Goal: Information Seeking & Learning: Learn about a topic

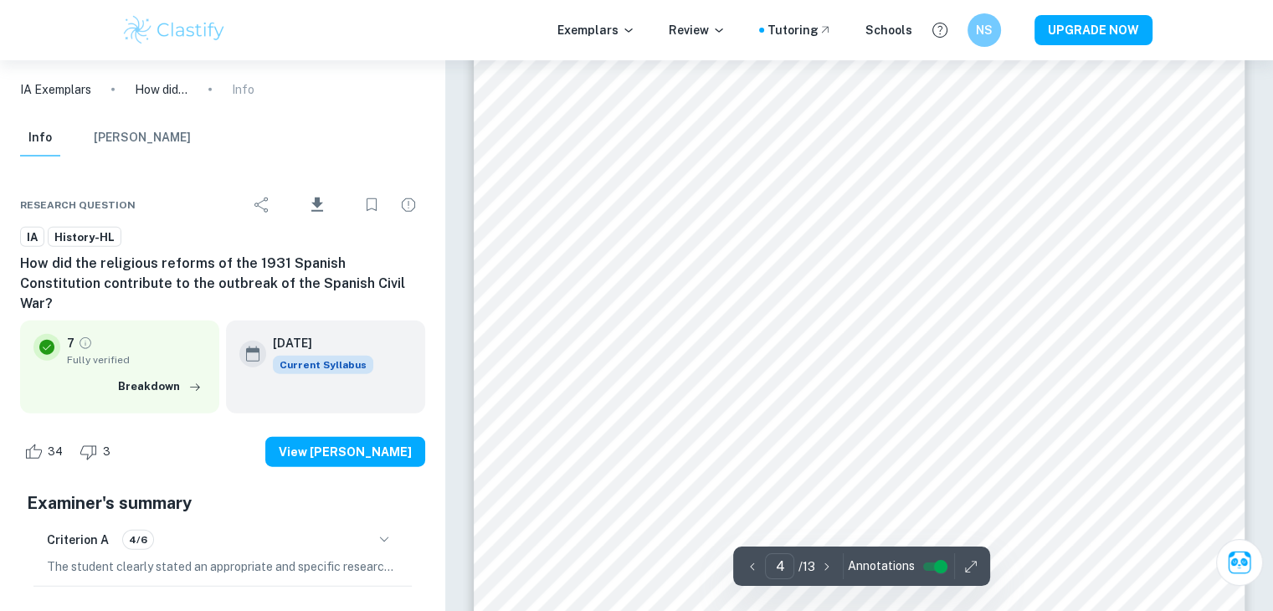
scroll to position [3908, 0]
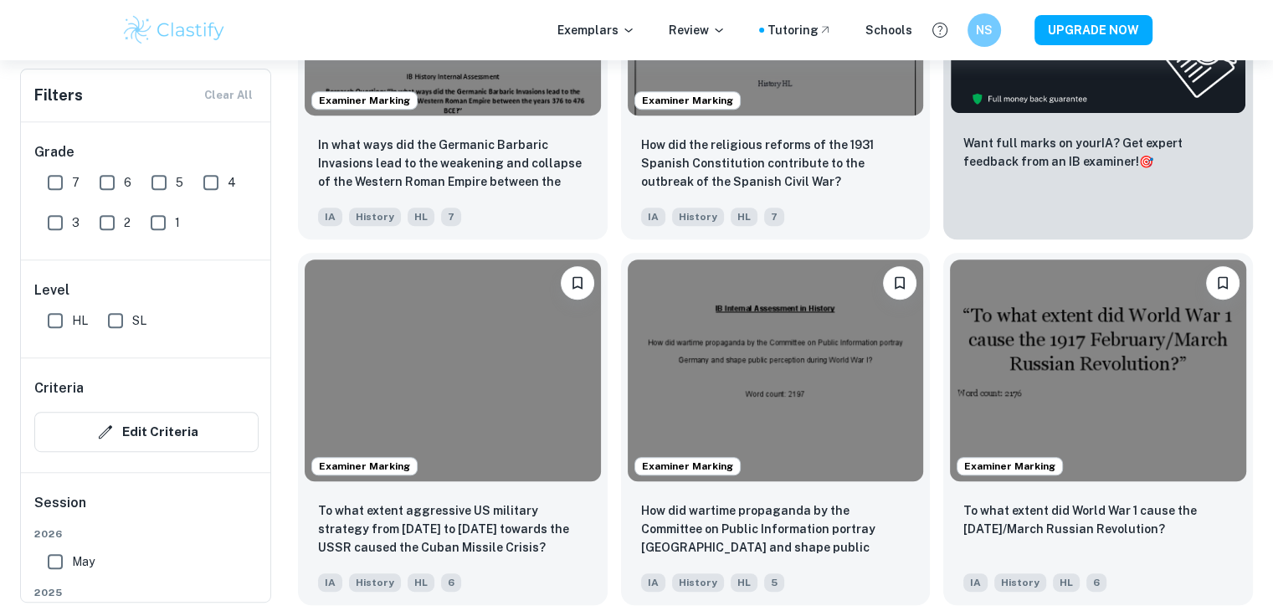
scroll to position [708, 0]
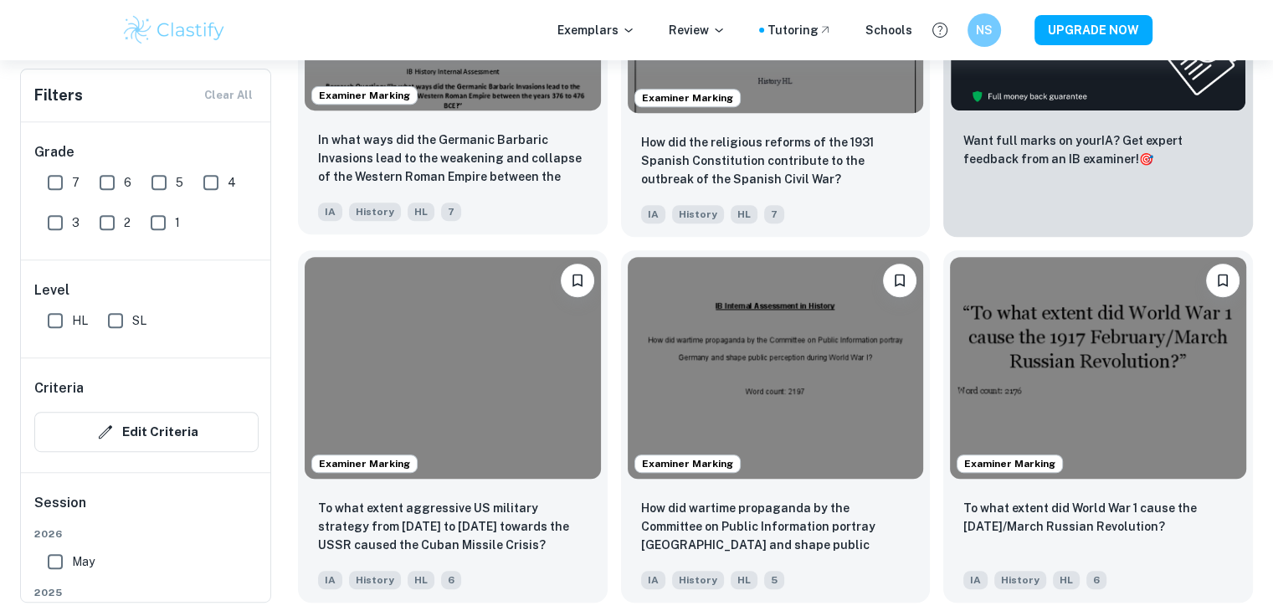
click at [406, 131] on p "In what ways did the Germanic Barbaric Invasions lead to the weakening and coll…" at bounding box center [453, 159] width 270 height 57
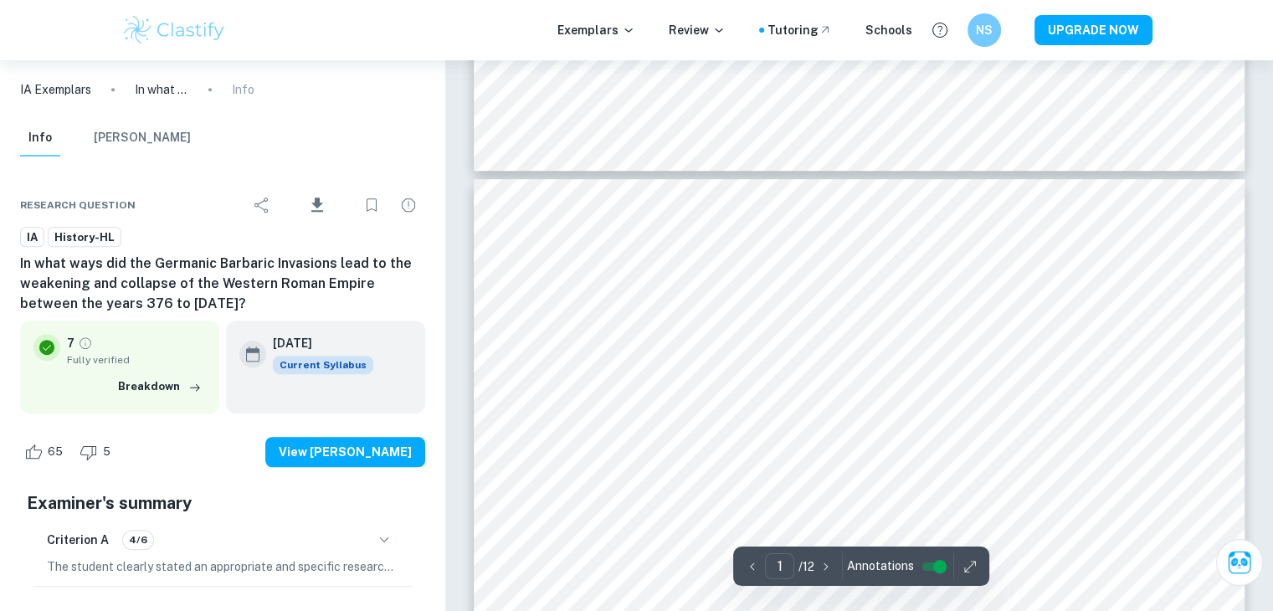
type input "2"
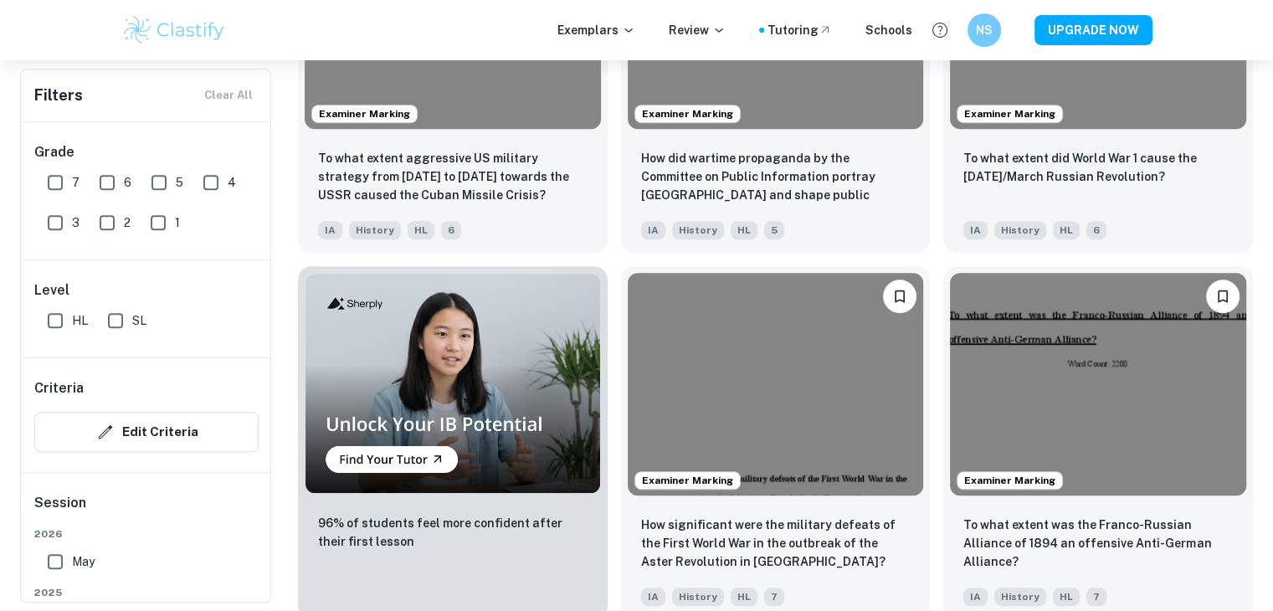
scroll to position [1044, 0]
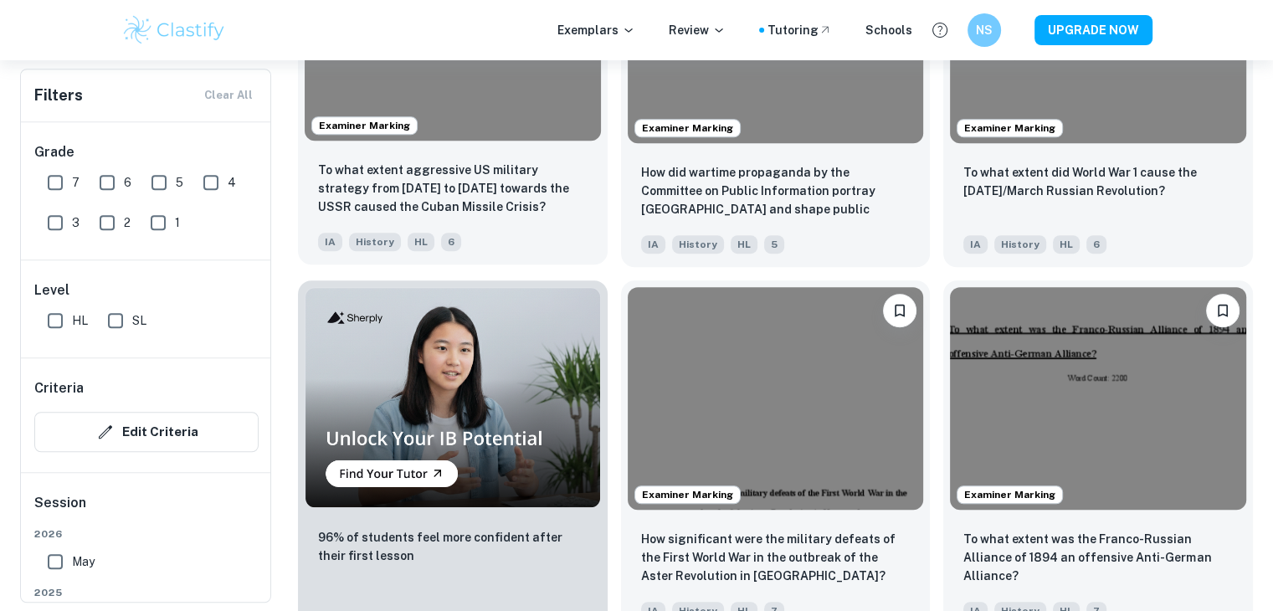
click at [526, 196] on p "To what extent aggressive US military strategy from [DATE] to [DATE] towards th…" at bounding box center [453, 188] width 270 height 55
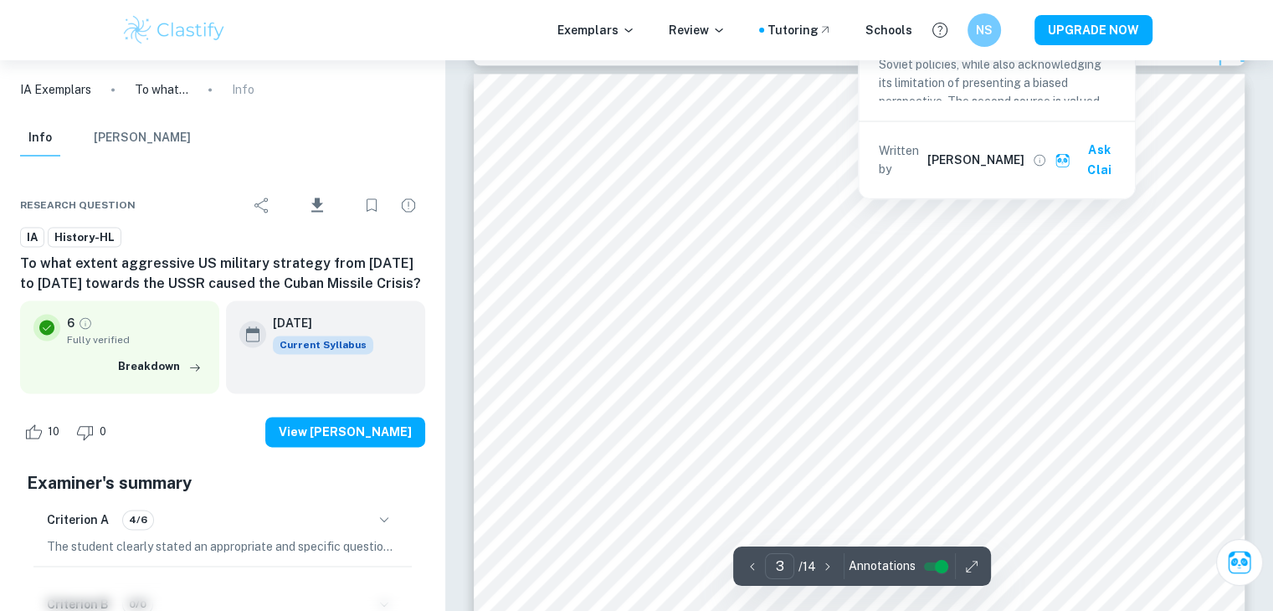
scroll to position [2603, 0]
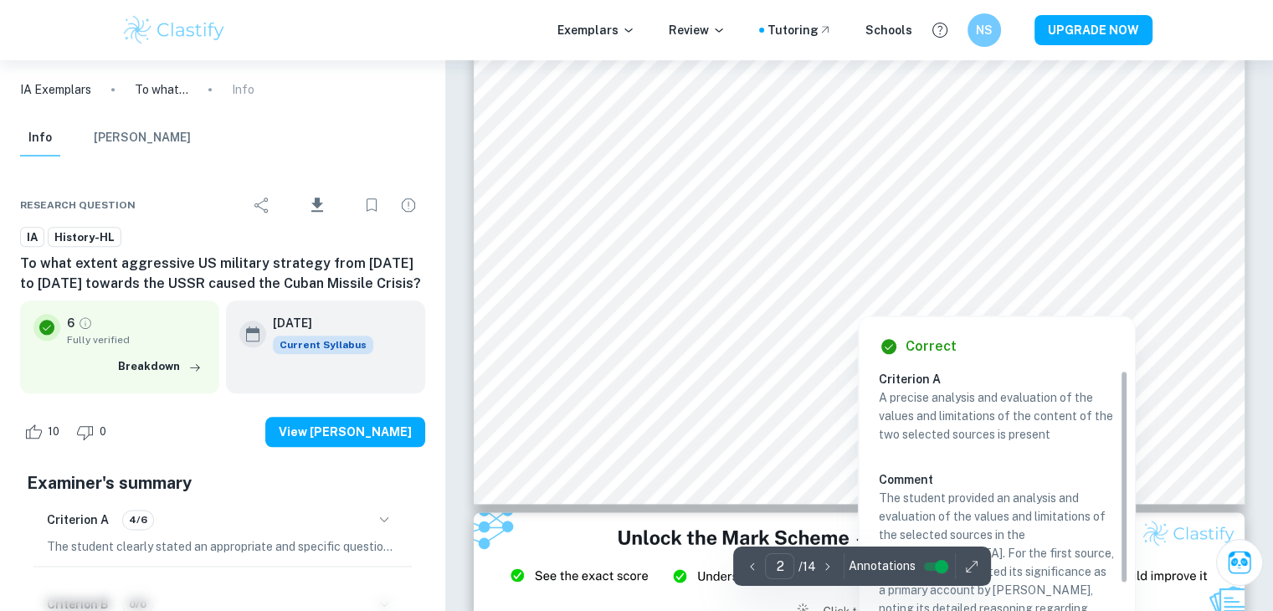
type input "3"
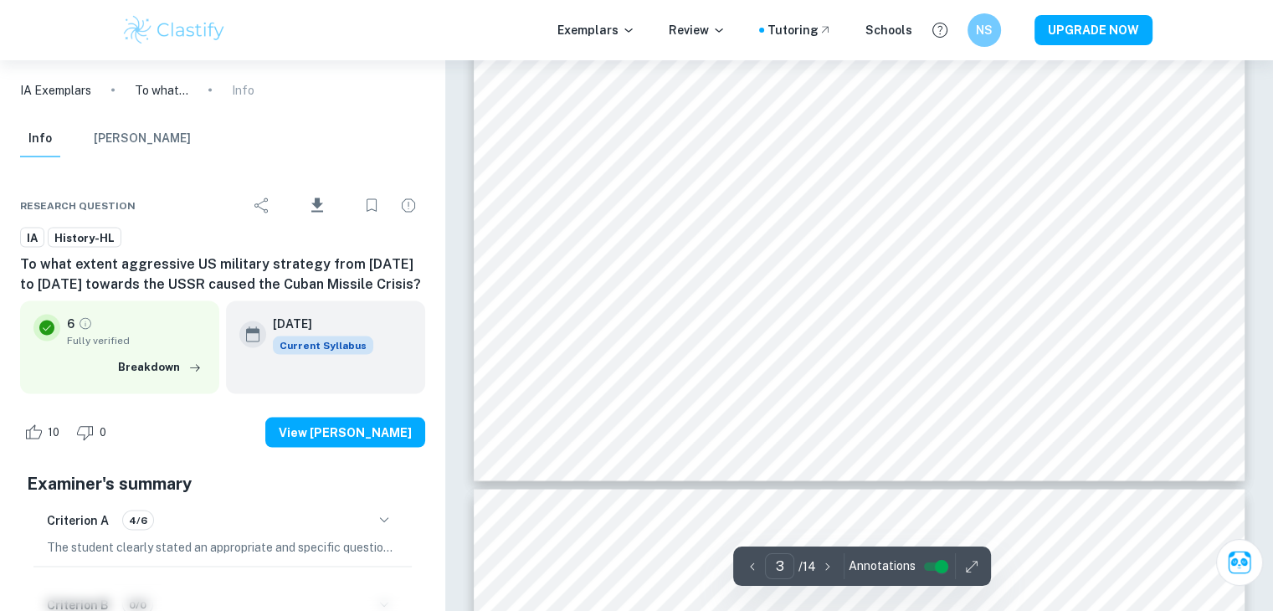
scroll to position [3134, 0]
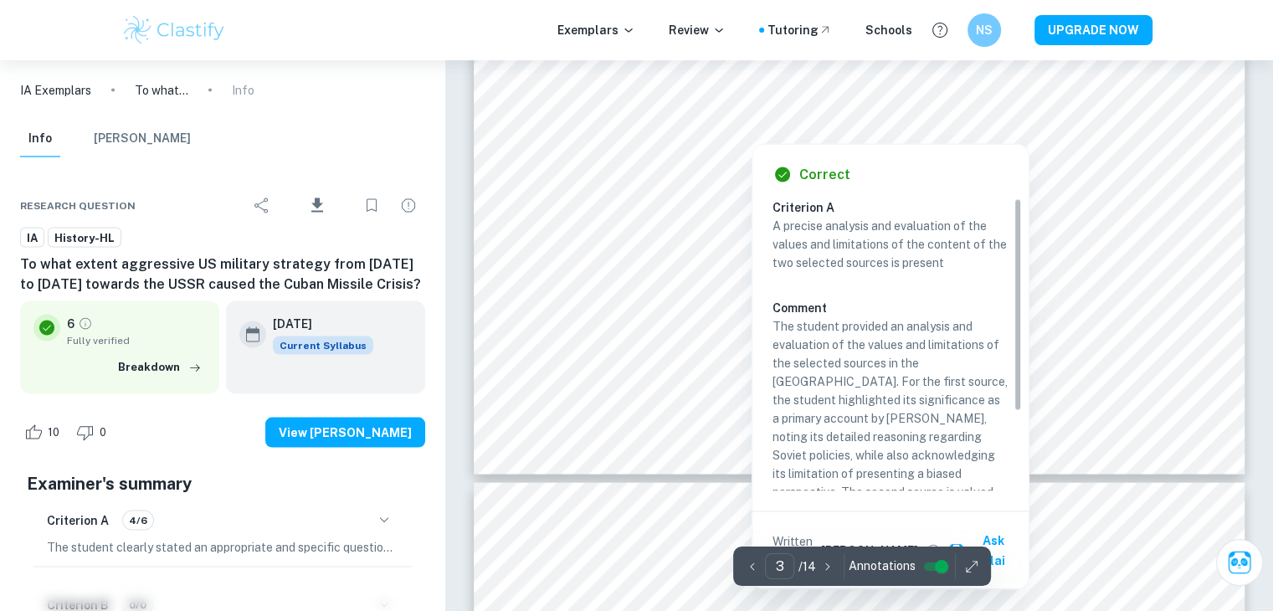
click at [713, 132] on div at bounding box center [752, 121] width 370 height 36
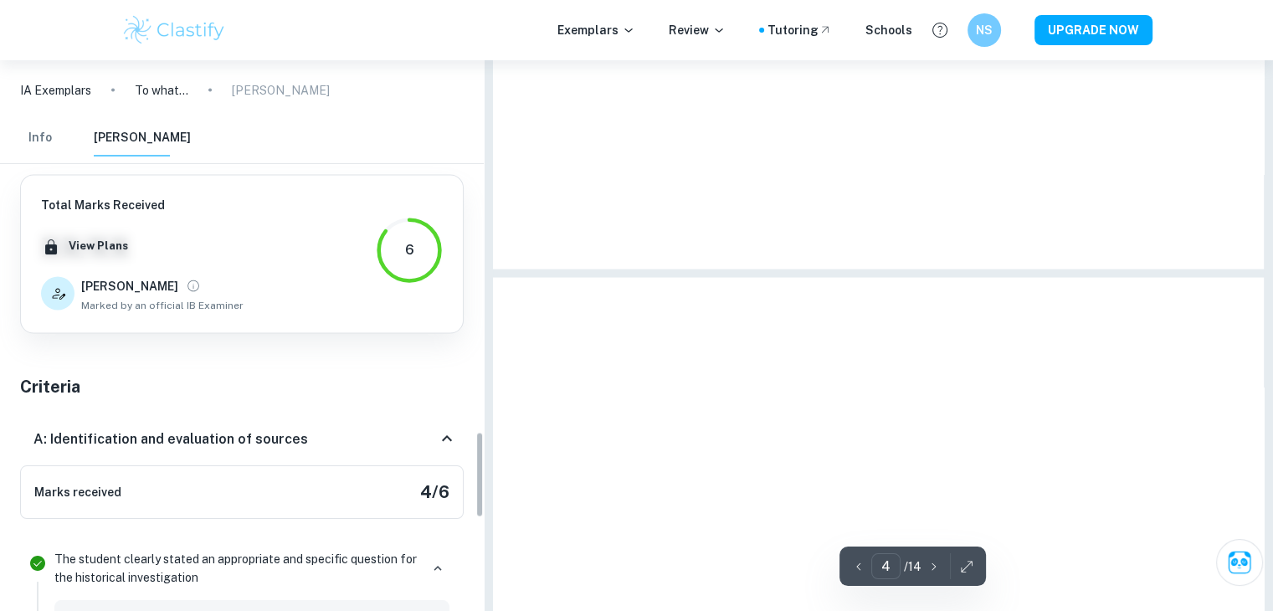
scroll to position [2628, 0]
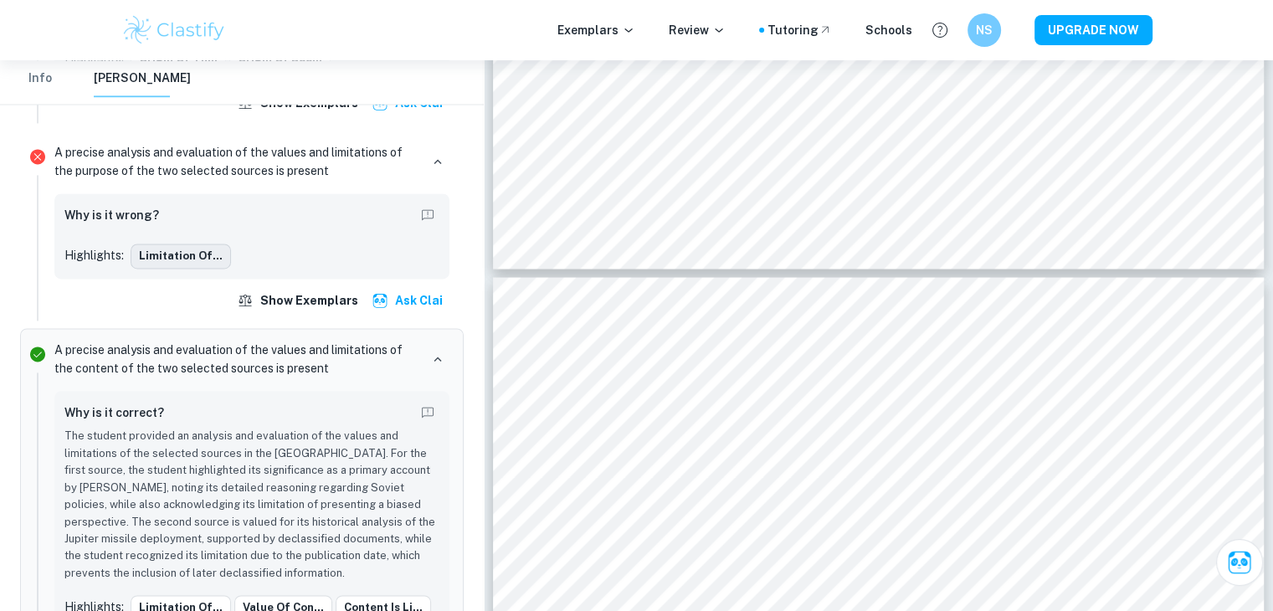
click at [174, 244] on button "Limitation of..." at bounding box center [181, 256] width 100 height 25
type input "3"
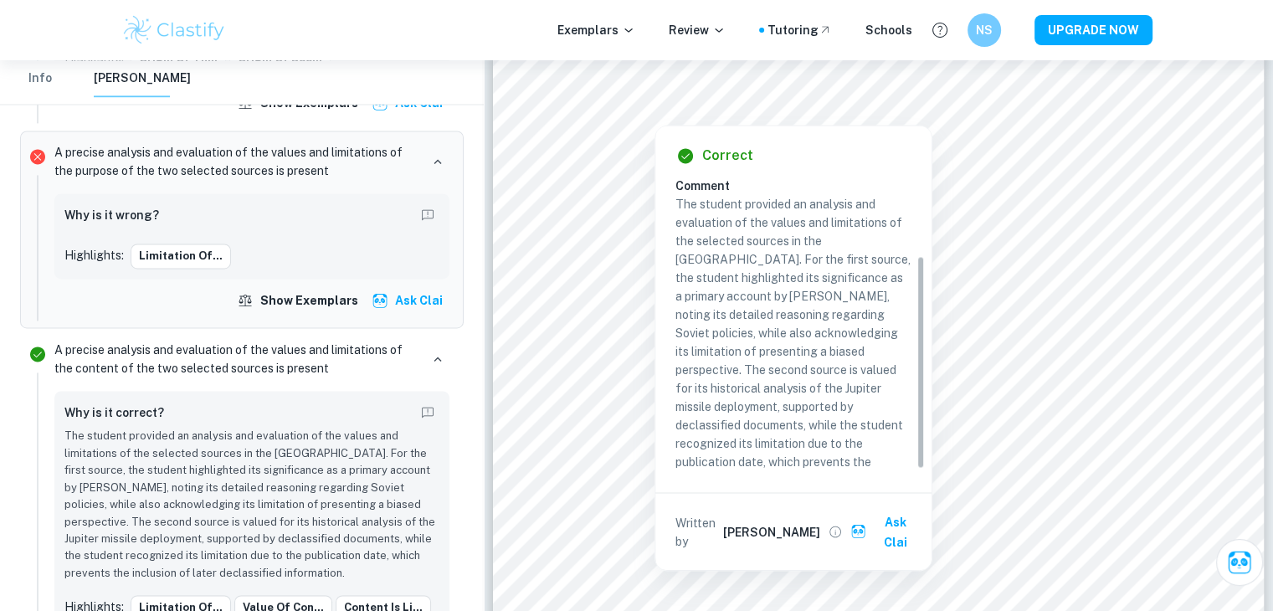
scroll to position [104, 0]
drag, startPoint x: 735, startPoint y: 297, endPoint x: 701, endPoint y: 299, distance: 34.4
click at [701, 299] on p "The student provided an analysis and evaluation of the values and limitations o…" at bounding box center [793, 341] width 236 height 295
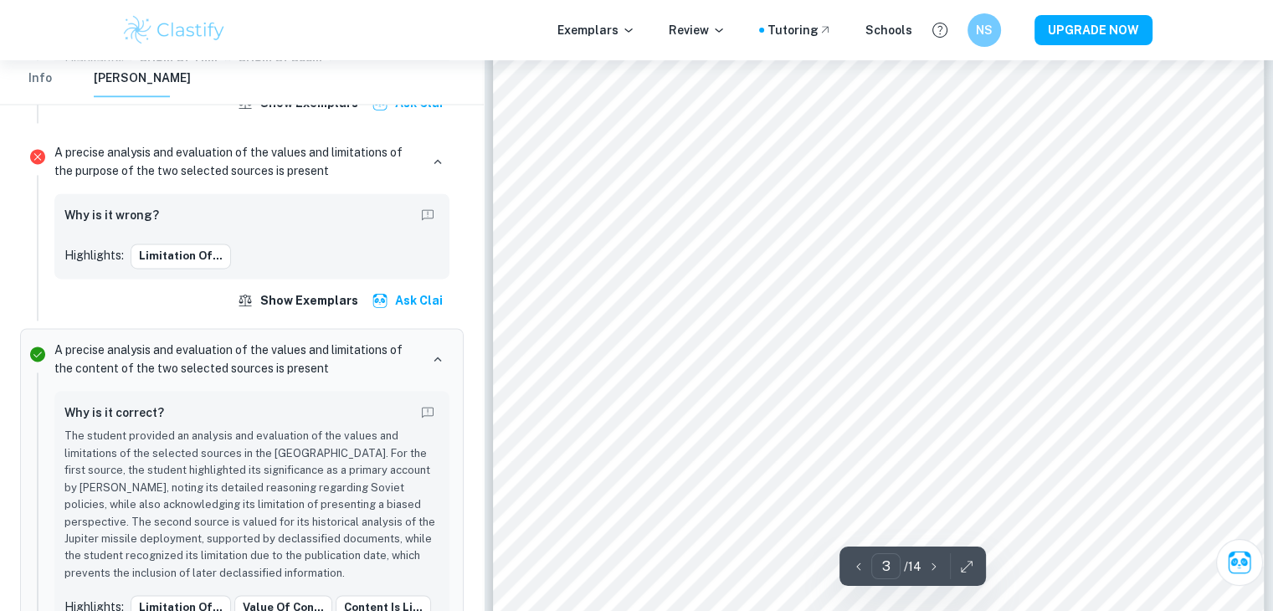
scroll to position [2647, 0]
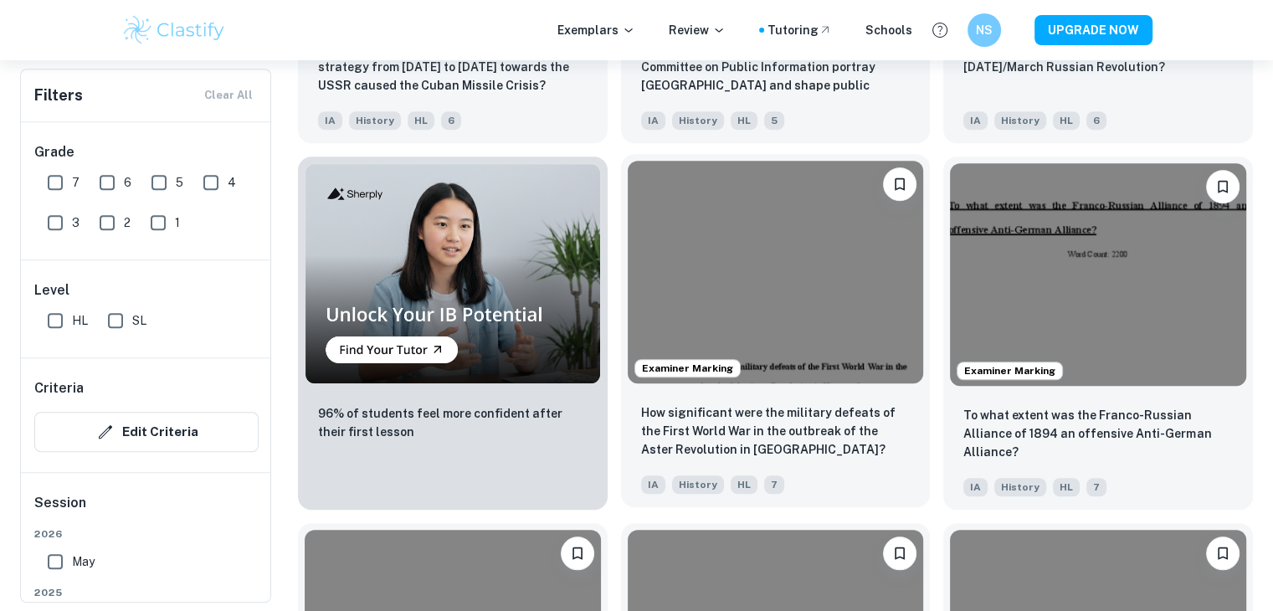
scroll to position [1171, 0]
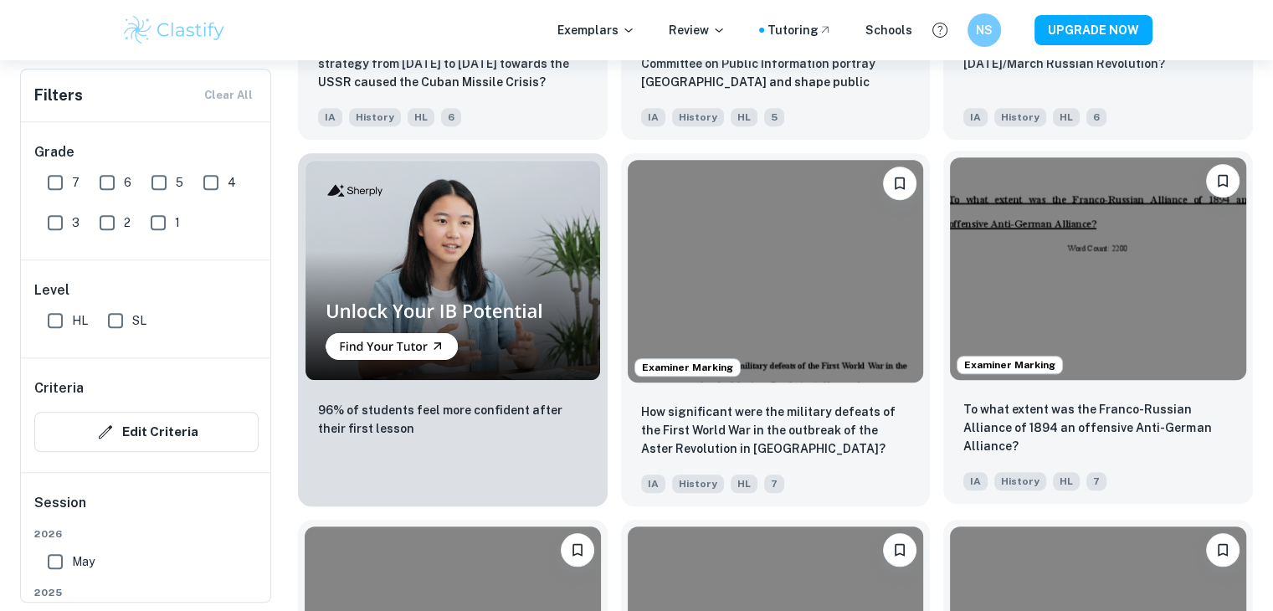
click at [1087, 444] on div "To what extent was the Franco-Russian Alliance of 1894 an offensive Anti-German…" at bounding box center [1098, 428] width 270 height 57
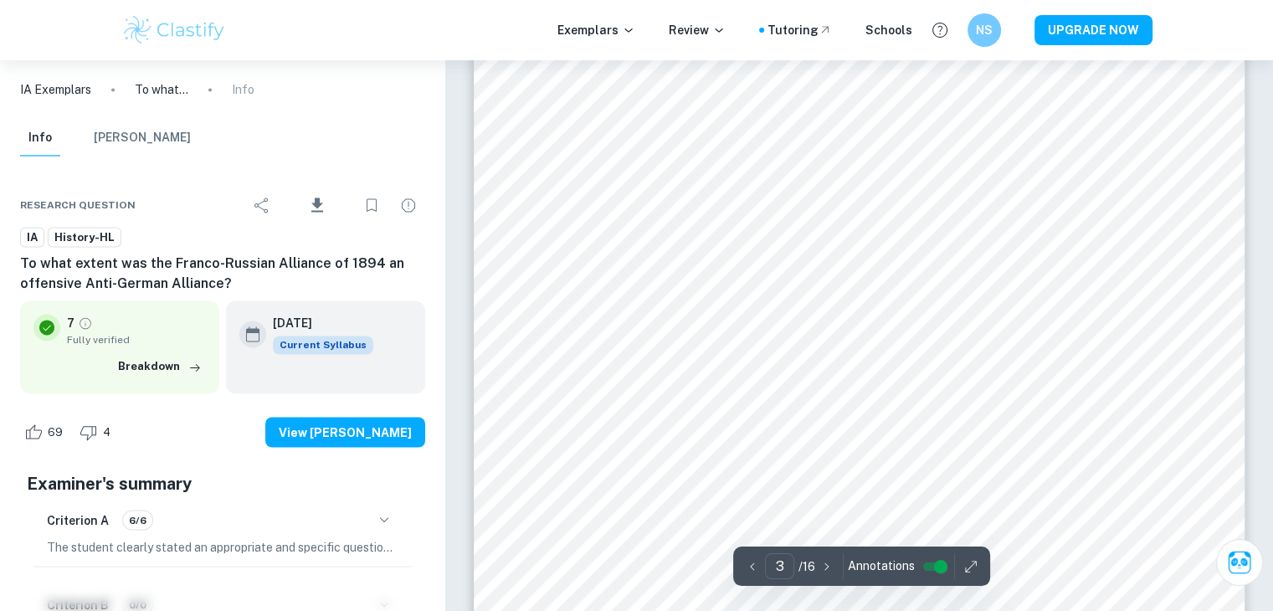
scroll to position [2795, 0]
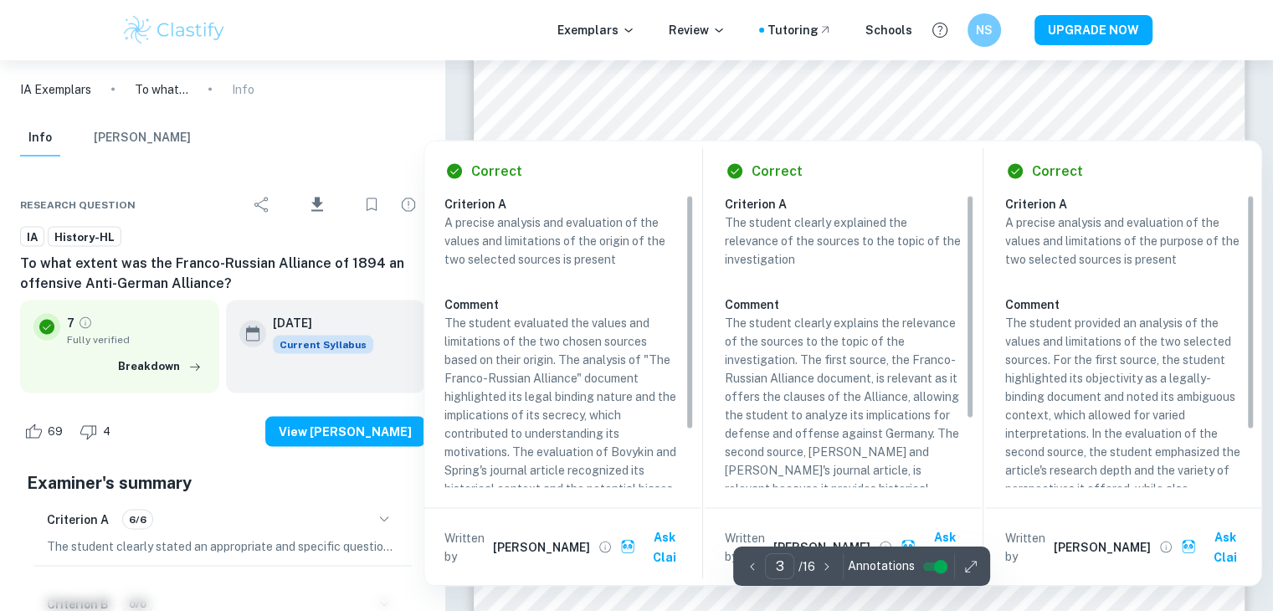
type input "4"
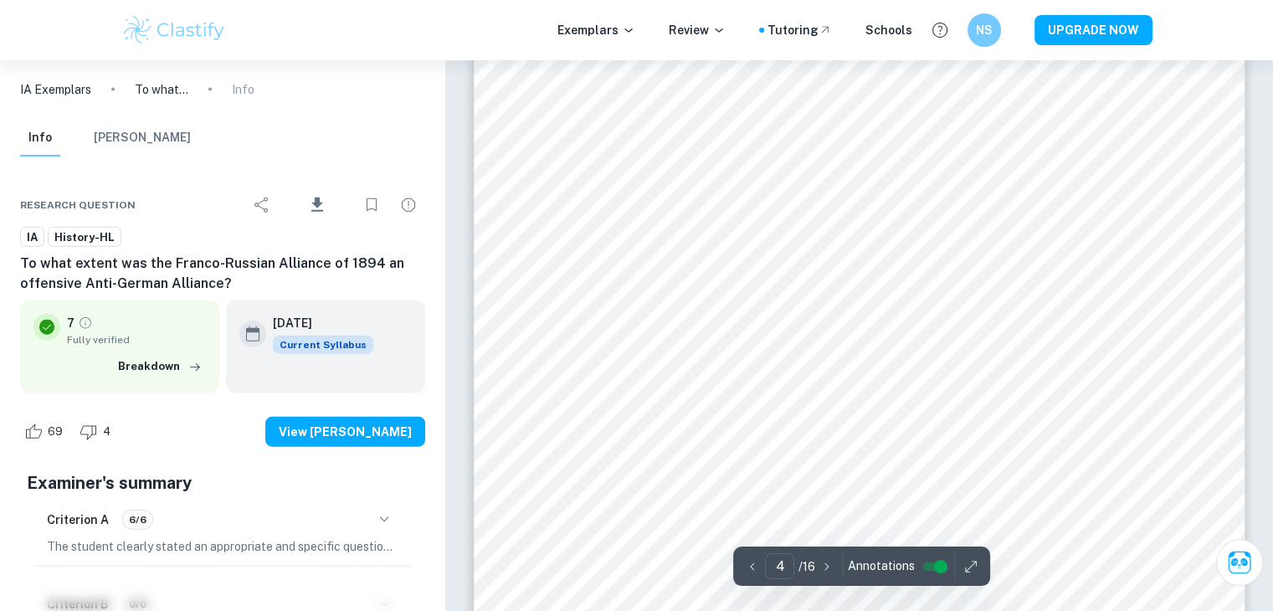
scroll to position [3800, 0]
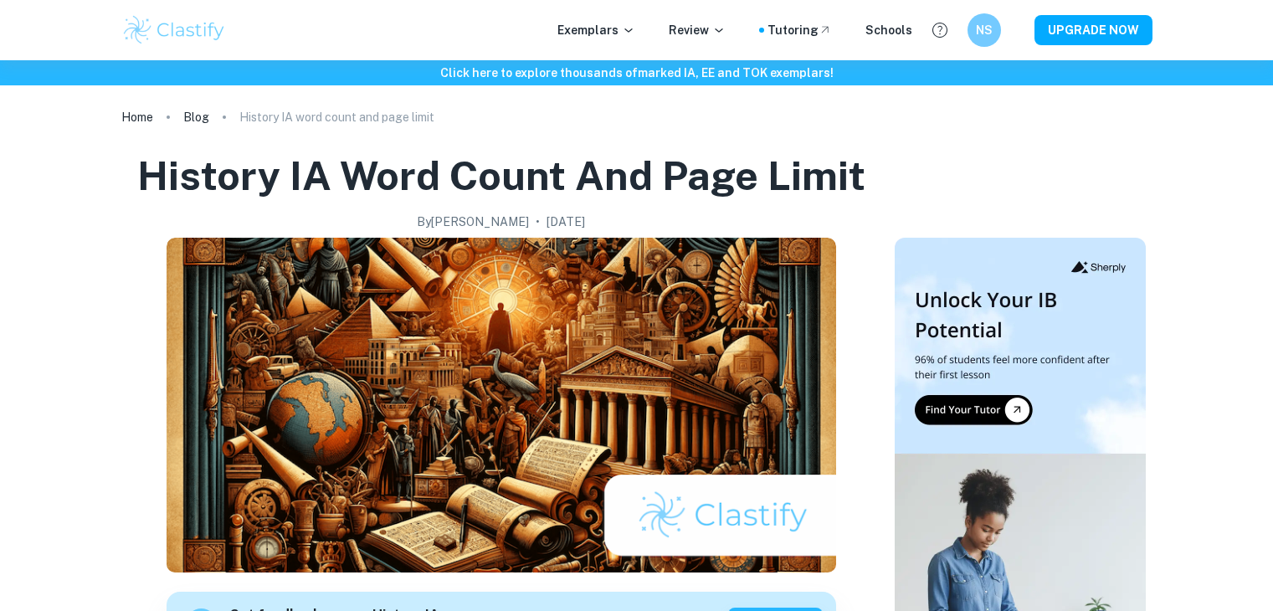
scroll to position [1472, 0]
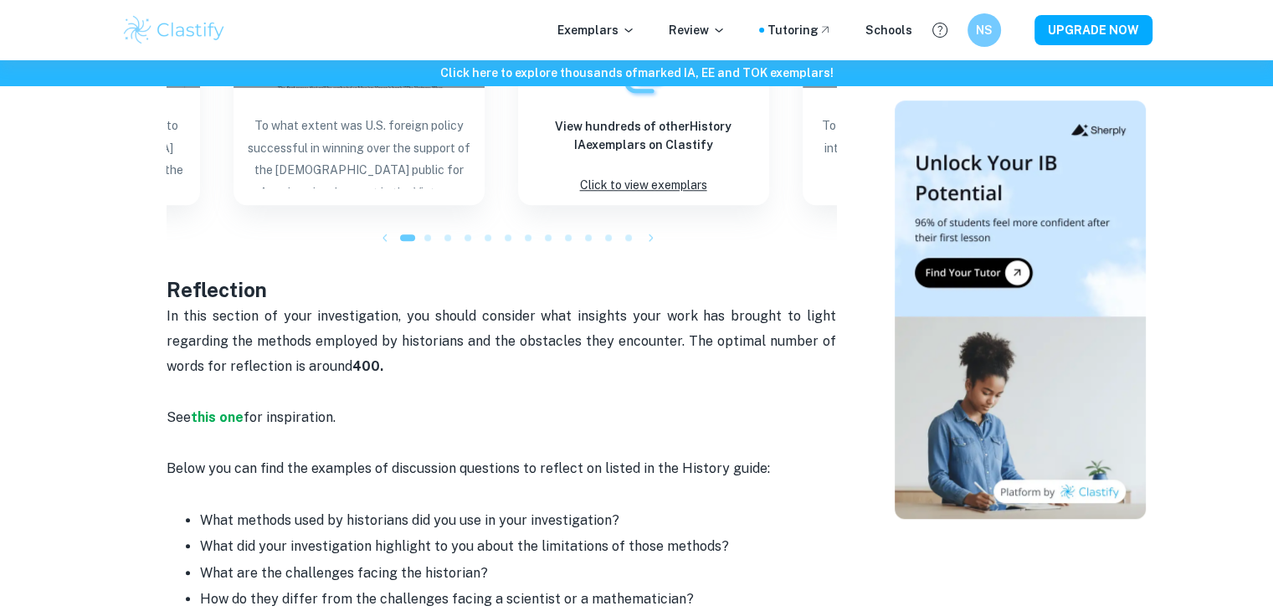
drag, startPoint x: 0, startPoint y: 0, endPoint x: 219, endPoint y: 342, distance: 406.5
click at [219, 342] on span "In this section of your investigation, you should consider what insights your w…" at bounding box center [503, 341] width 673 height 67
